Goal: Find specific page/section

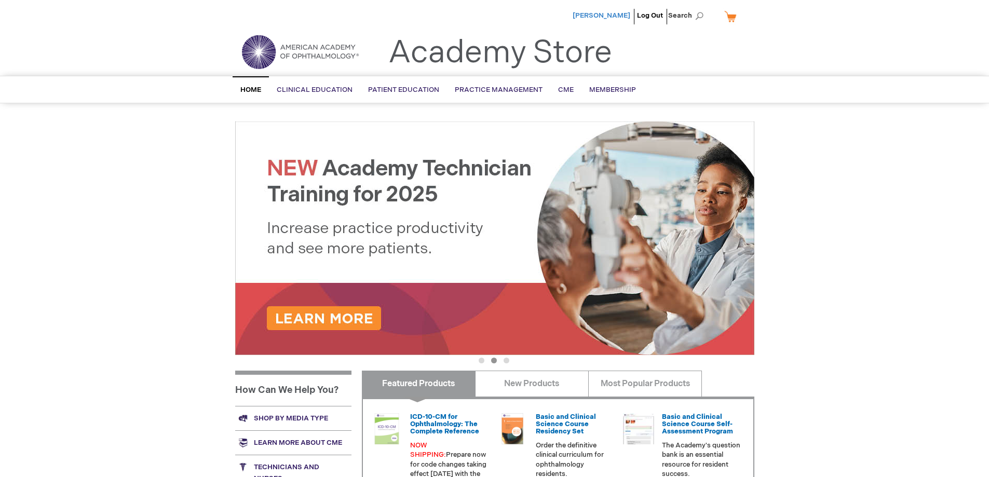
click at [609, 16] on span "[PERSON_NAME]" at bounding box center [601, 15] width 58 height 8
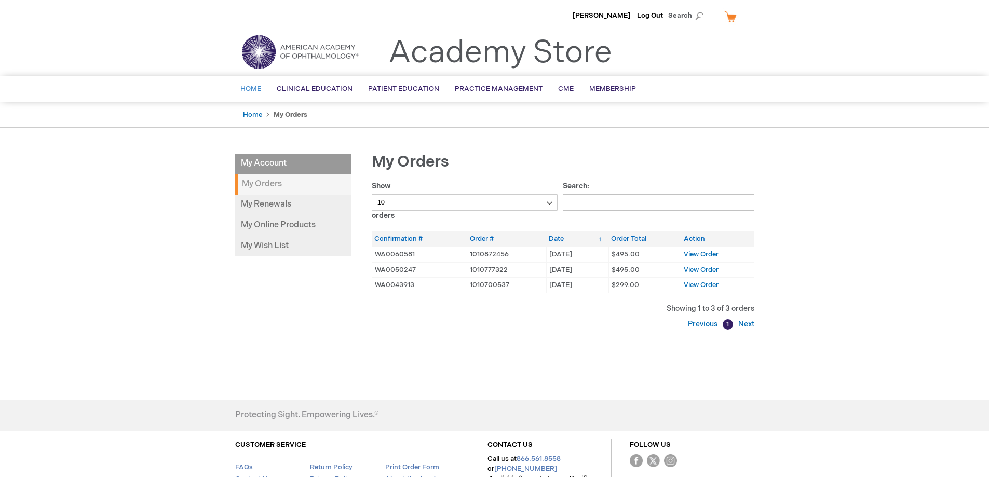
click at [254, 87] on span "Home" at bounding box center [250, 89] width 21 height 8
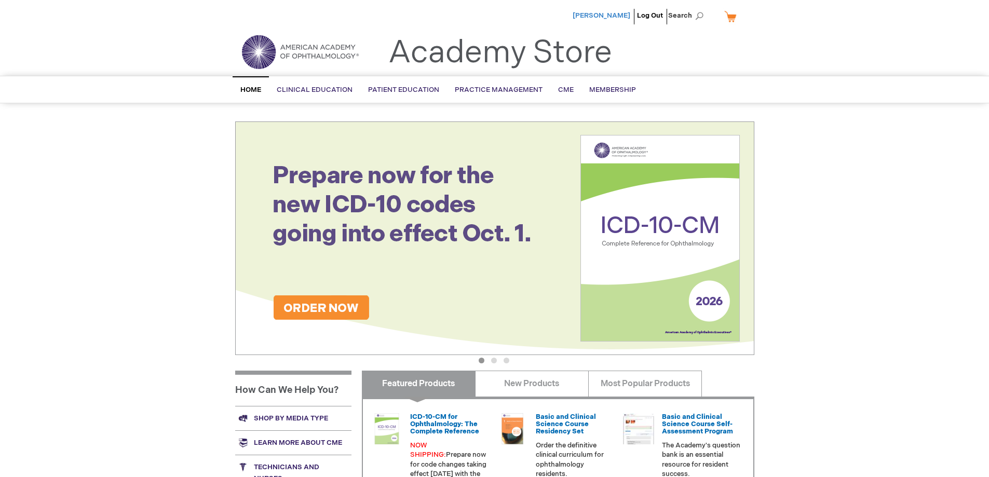
click at [616, 18] on span "[PERSON_NAME]" at bounding box center [601, 15] width 58 height 8
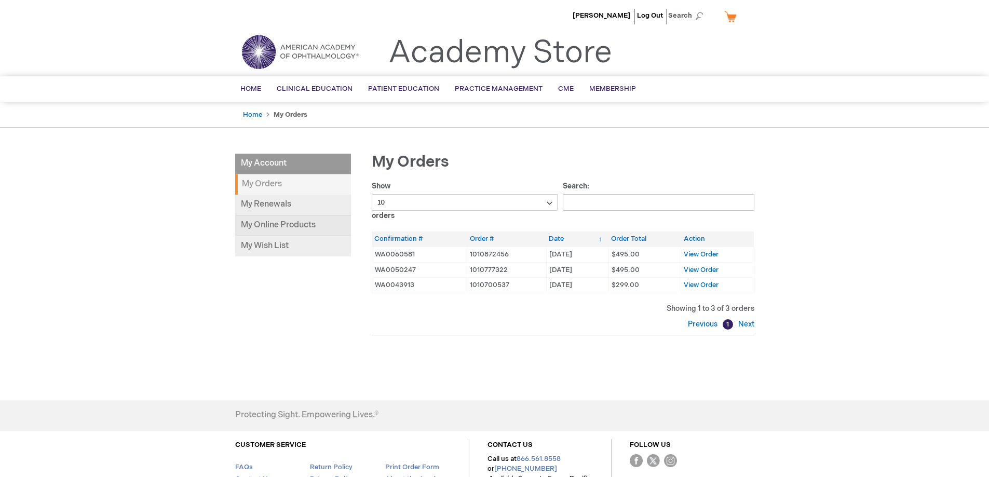
click at [300, 223] on link "My Online Products" at bounding box center [293, 225] width 116 height 21
